Goal: Task Accomplishment & Management: Manage account settings

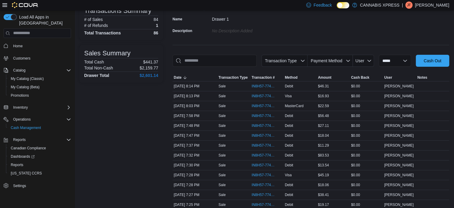
scroll to position [60, 0]
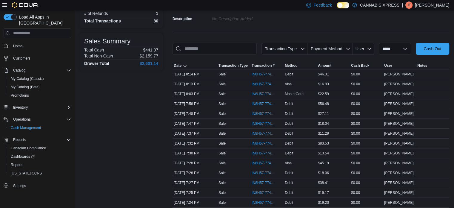
click at [272, 138] on div "IN8H57-774359" at bounding box center [267, 143] width 33 height 10
click at [274, 143] on span "IN8H57-774359" at bounding box center [264, 143] width 25 height 5
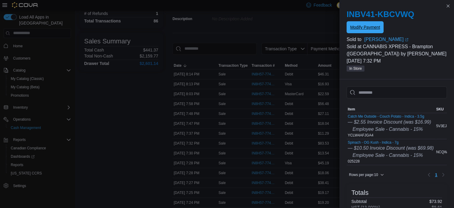
click at [368, 26] on span "Modify Payment" at bounding box center [365, 27] width 30 height 6
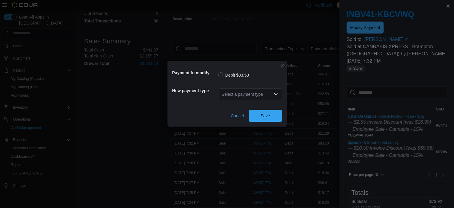
click at [275, 95] on icon "Open list of options" at bounding box center [276, 94] width 5 height 5
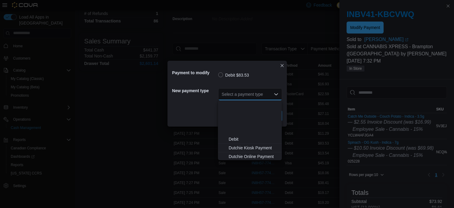
scroll to position [62, 0]
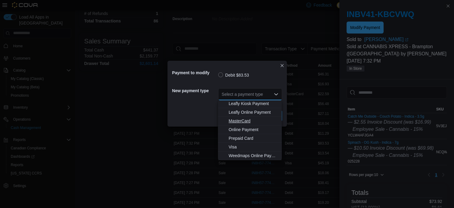
click at [252, 122] on span "MasterCard" at bounding box center [254, 121] width 50 height 6
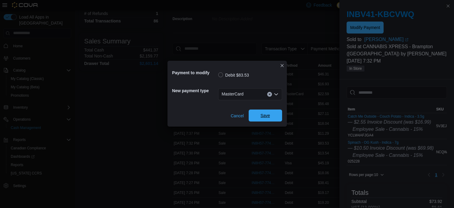
click at [263, 116] on span "Save" at bounding box center [266, 115] width 10 height 6
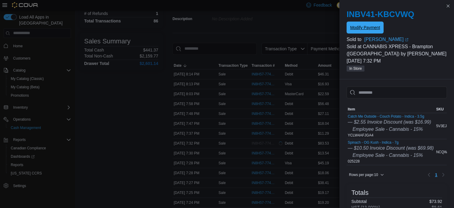
scroll to position [0, 0]
